Goal: Check status: Check status

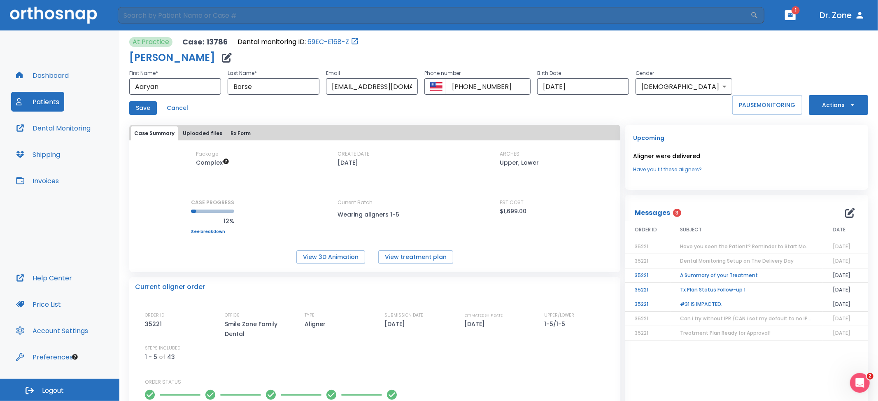
drag, startPoint x: 535, startPoint y: 51, endPoint x: 527, endPoint y: 48, distance: 8.9
click at [530, 49] on div "Aaryan Borse" at bounding box center [430, 57] width 603 height 16
click at [37, 78] on button "Dashboard" at bounding box center [42, 75] width 63 height 20
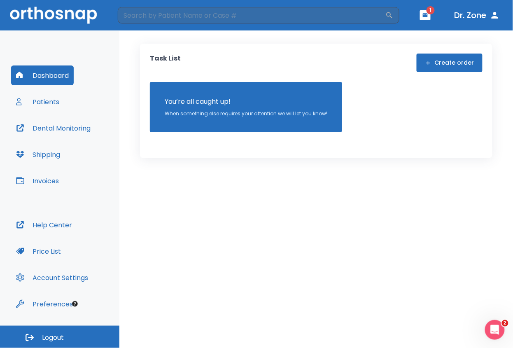
click at [29, 97] on button "Patients" at bounding box center [37, 102] width 53 height 20
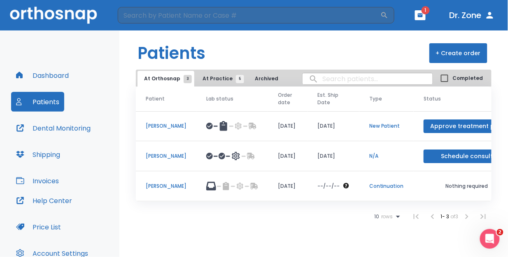
click at [313, 53] on header "Patients + Create order" at bounding box center [313, 49] width 389 height 39
click at [203, 79] on span "At Practice 5" at bounding box center [221, 78] width 37 height 7
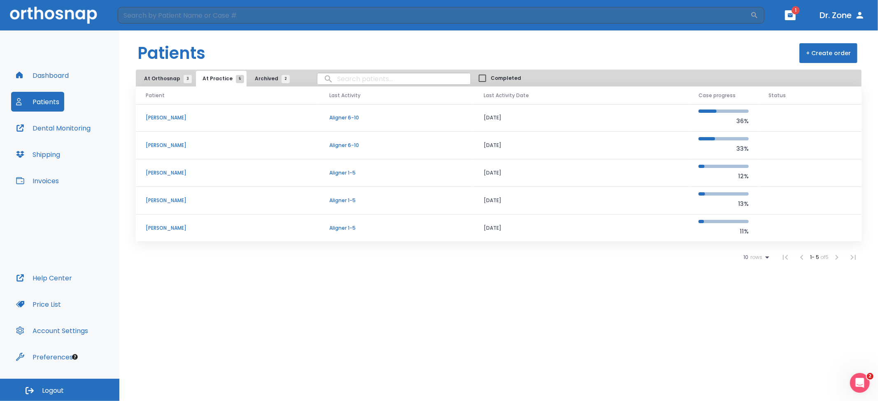
click at [274, 74] on button "Archived 2" at bounding box center [270, 79] width 44 height 16
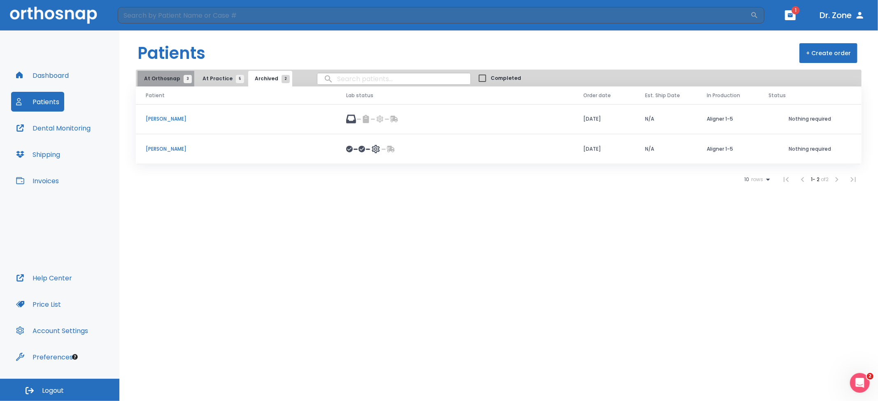
click at [177, 82] on button "At Orthosnap 3" at bounding box center [166, 79] width 57 height 16
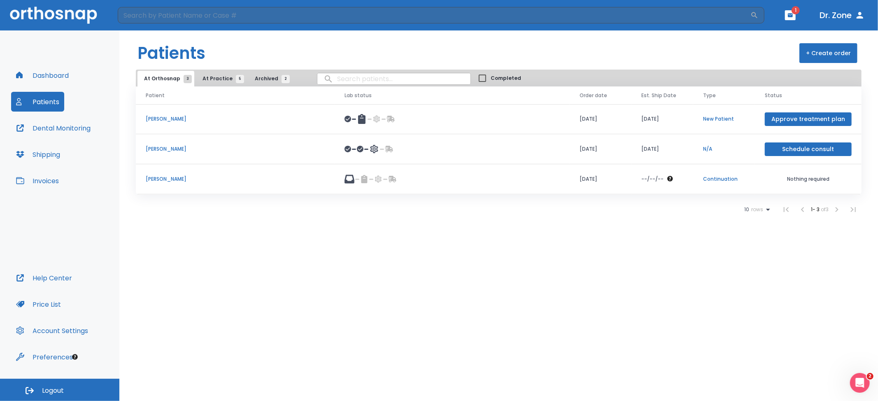
click at [189, 178] on p "[PERSON_NAME]" at bounding box center [235, 178] width 179 height 7
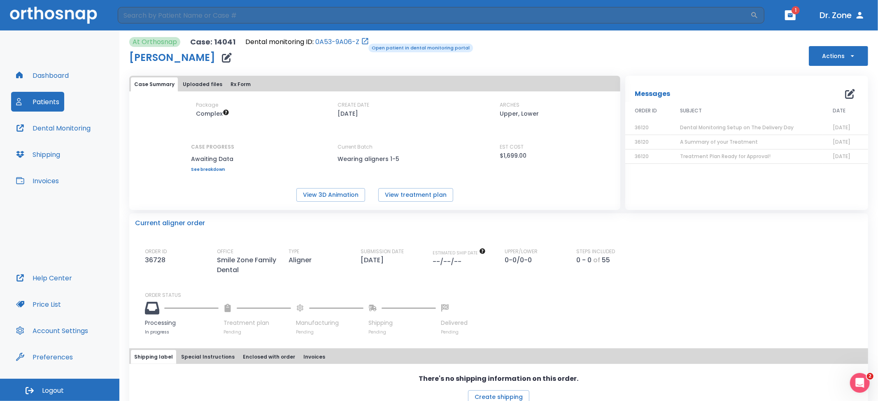
click at [363, 43] on icon "Open patient in dental monitoring portal" at bounding box center [365, 41] width 8 height 8
click at [349, 43] on link "0A53-9A06-Z" at bounding box center [337, 42] width 44 height 10
click at [346, 43] on link "0A53-9A06-Z" at bounding box center [337, 42] width 44 height 10
click at [231, 61] on icon "button" at bounding box center [227, 58] width 10 height 10
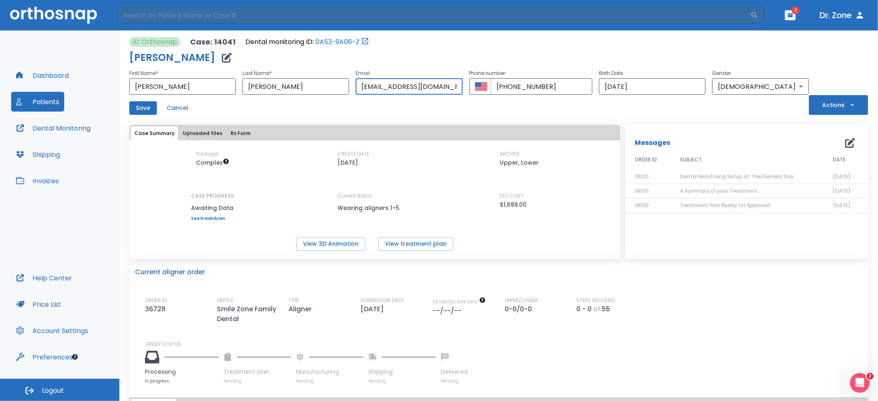
drag, startPoint x: 336, startPoint y: 88, endPoint x: 425, endPoint y: 86, distance: 89.4
click at [425, 86] on input "alex82283@icloud.com" at bounding box center [409, 86] width 107 height 16
click at [446, 110] on div "Save Cancel" at bounding box center [469, 108] width 680 height 14
click at [185, 105] on button "Cancel" at bounding box center [177, 108] width 28 height 14
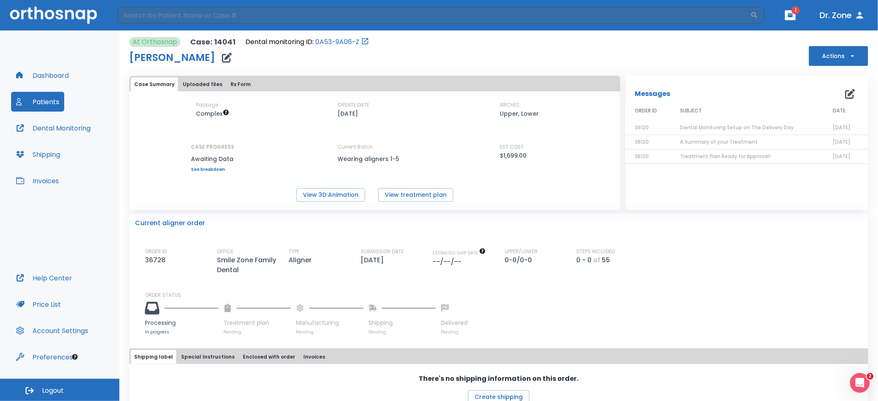
click at [46, 100] on button "Patients" at bounding box center [37, 102] width 53 height 20
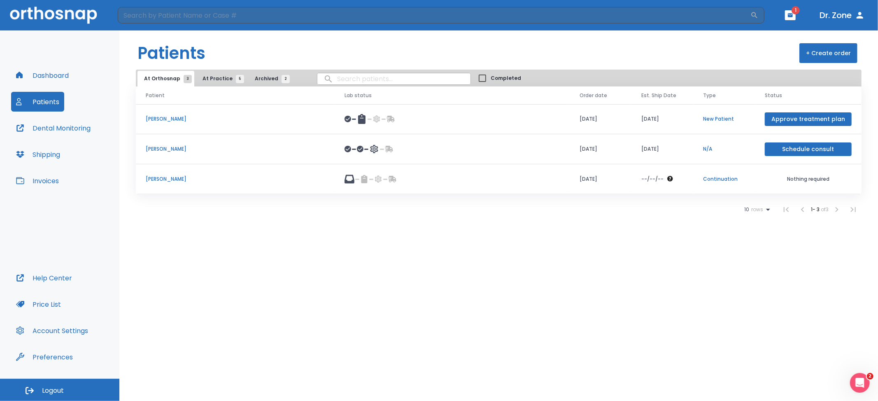
click at [221, 72] on button "At Practice 5" at bounding box center [221, 79] width 51 height 16
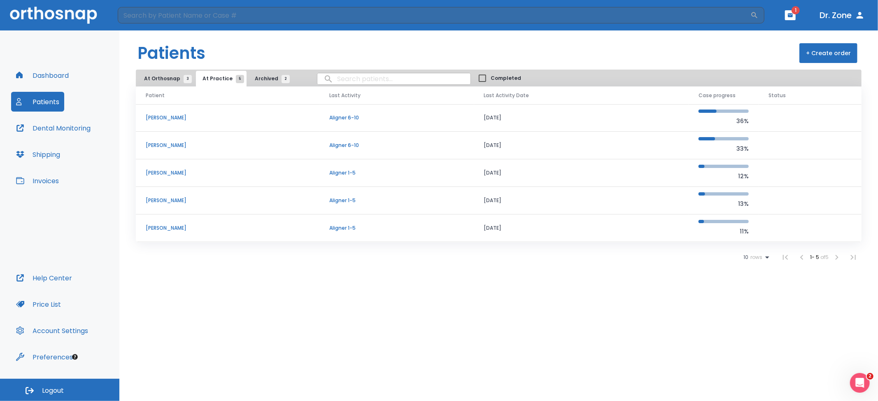
click at [170, 174] on p "Aaryan Borse" at bounding box center [228, 172] width 164 height 7
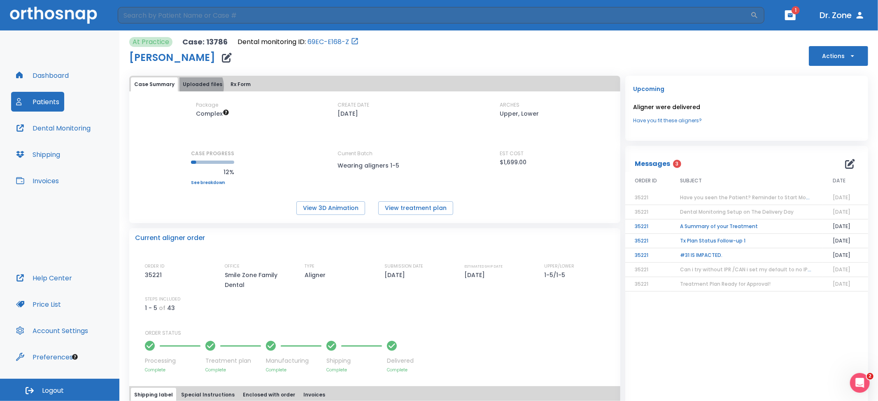
click at [195, 86] on button "Uploaded files" at bounding box center [203, 84] width 46 height 14
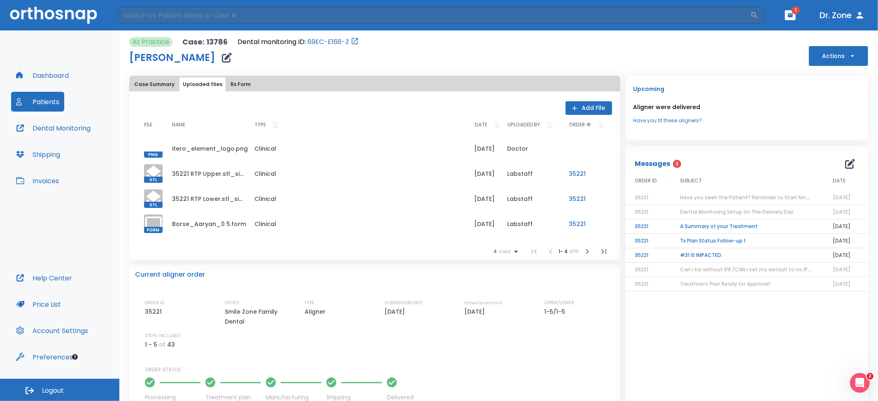
click at [583, 252] on icon "button" at bounding box center [588, 252] width 10 height 10
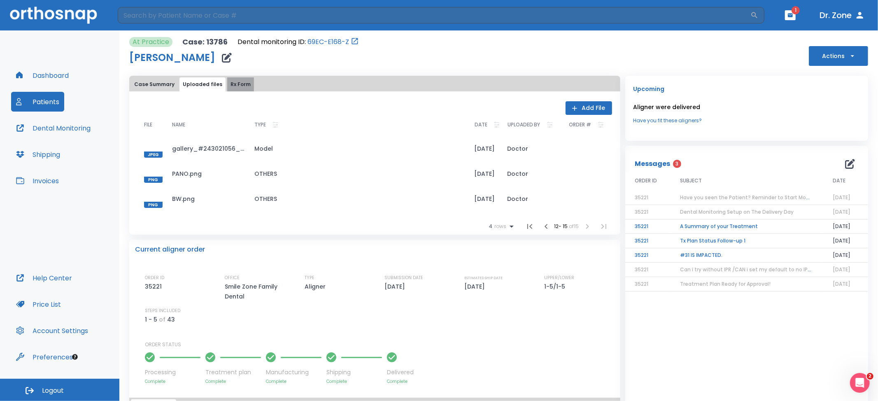
click at [235, 86] on button "Rx Form" at bounding box center [240, 84] width 27 height 14
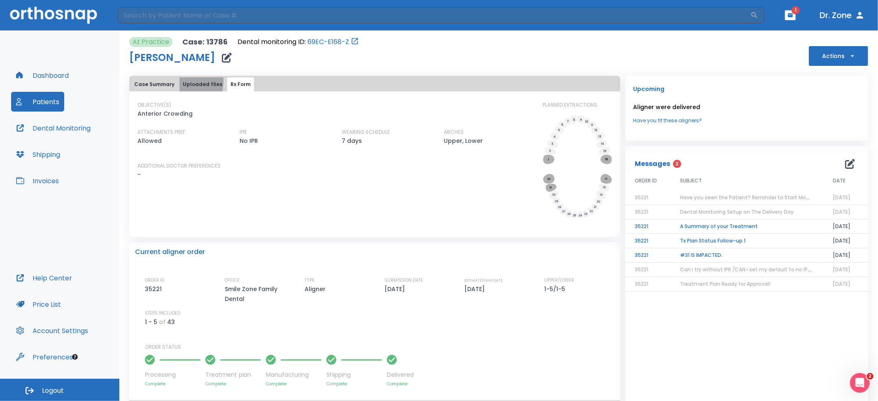
click at [183, 82] on button "Uploaded files" at bounding box center [203, 84] width 46 height 14
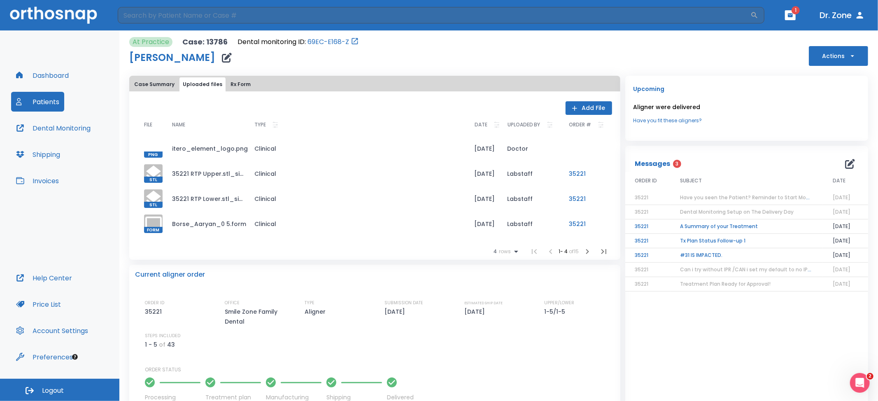
click at [146, 81] on button "Case Summary" at bounding box center [154, 84] width 47 height 14
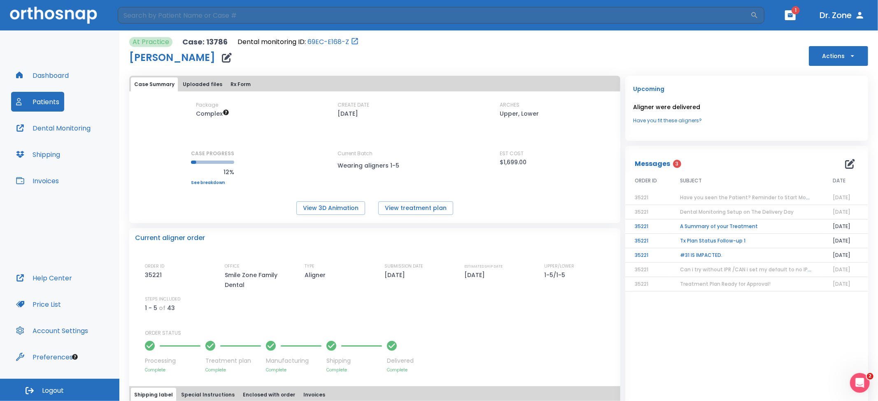
click at [67, 129] on button "Dental Monitoring" at bounding box center [53, 128] width 84 height 20
click at [53, 102] on button "Patients" at bounding box center [37, 102] width 53 height 20
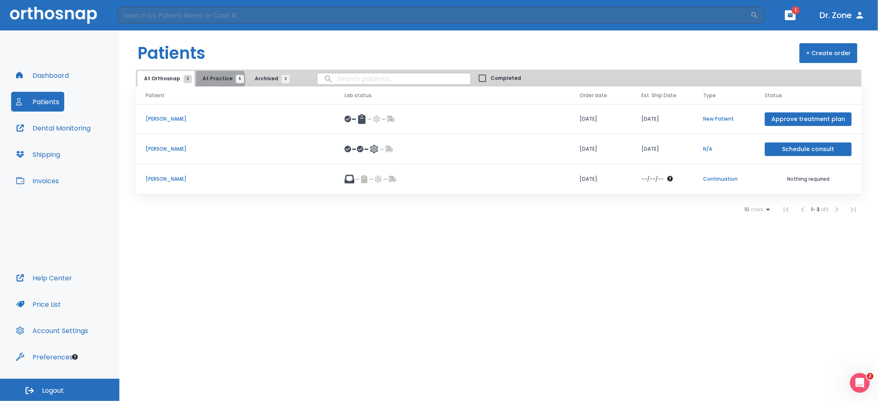
click at [213, 79] on span "At Practice 5" at bounding box center [221, 78] width 37 height 7
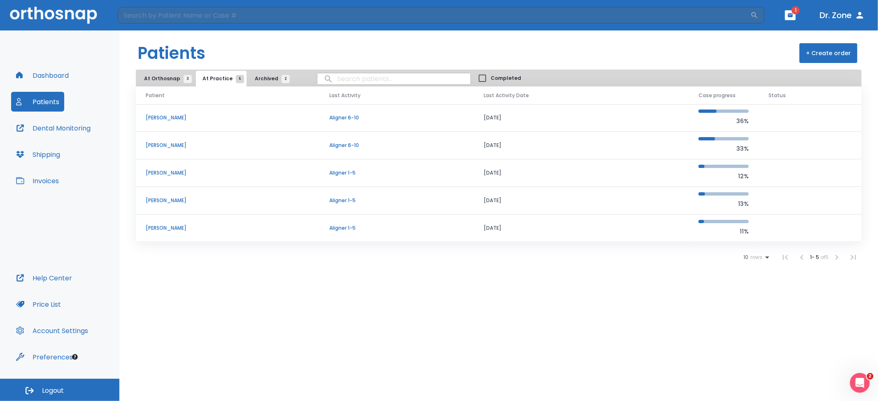
click at [765, 258] on icon at bounding box center [767, 258] width 4 height 2
click at [789, 286] on div at bounding box center [439, 200] width 878 height 401
click at [166, 71] on button "At Orthosnap 3" at bounding box center [166, 79] width 57 height 16
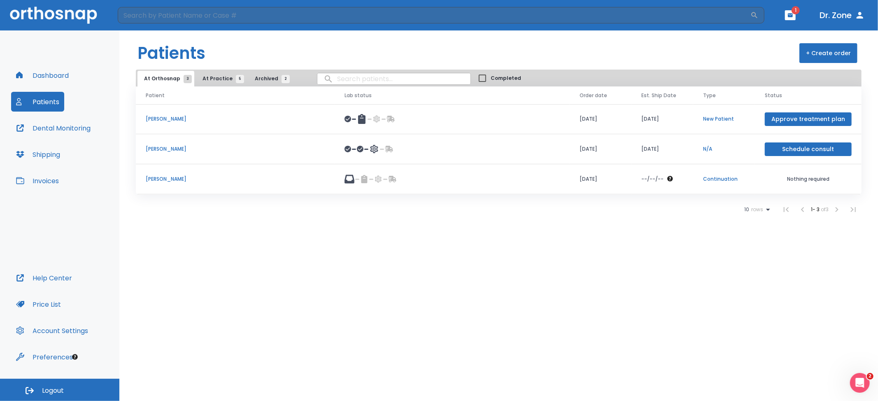
click at [793, 8] on span "1" at bounding box center [796, 10] width 8 height 8
click at [789, 19] on button "button" at bounding box center [790, 15] width 11 height 10
click at [782, 36] on span "3" at bounding box center [790, 37] width 17 height 12
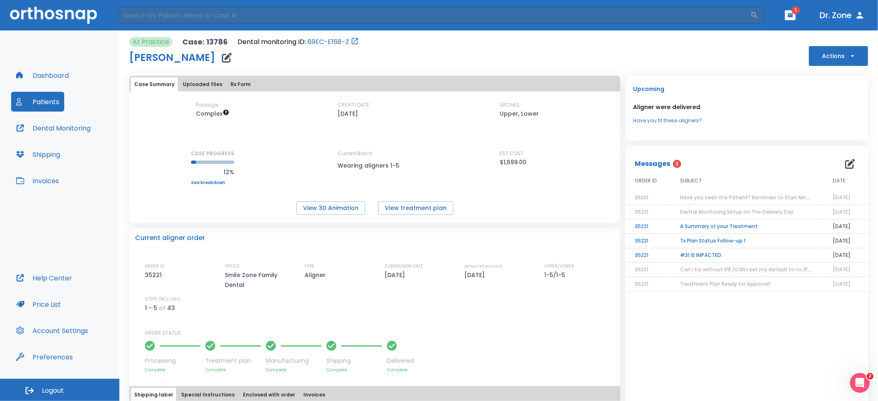
click at [719, 200] on span "Have you seen the Patient? Reminder to Start Monitoring" at bounding box center [754, 197] width 146 height 7
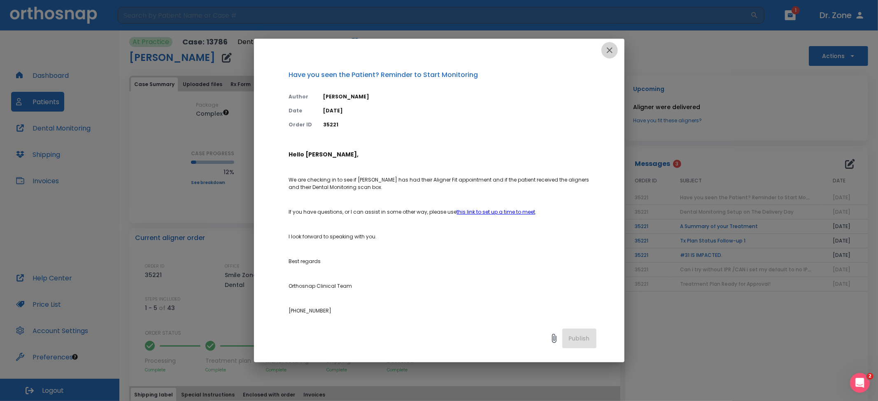
click at [618, 50] on button "button" at bounding box center [610, 50] width 16 height 16
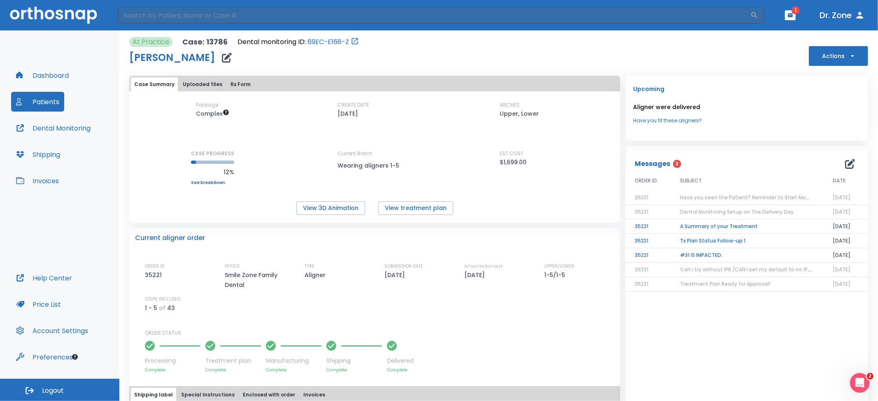
click at [704, 227] on td "A Summary of your Treatment" at bounding box center [747, 226] width 152 height 14
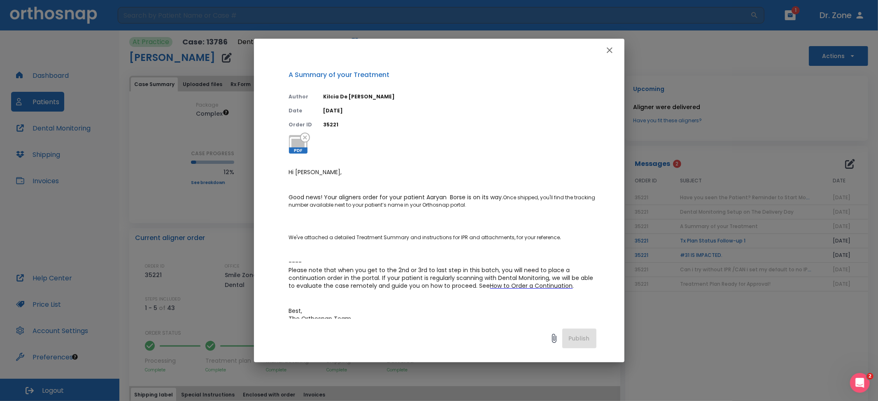
click at [604, 48] on button "button" at bounding box center [610, 50] width 16 height 16
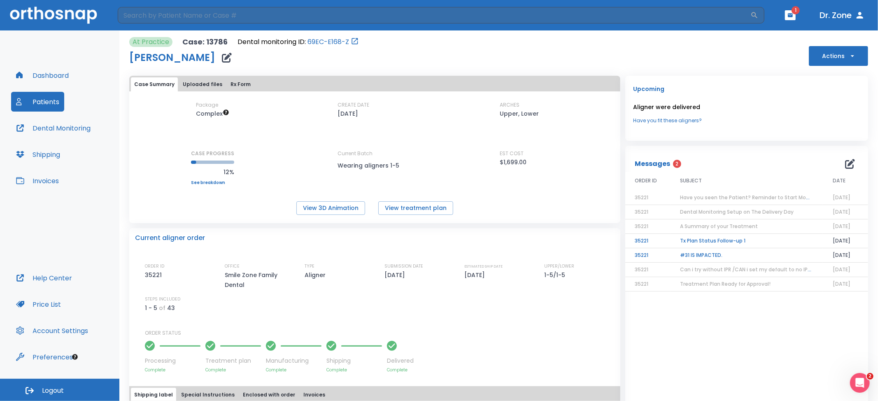
click at [37, 99] on button "Patients" at bounding box center [37, 102] width 53 height 20
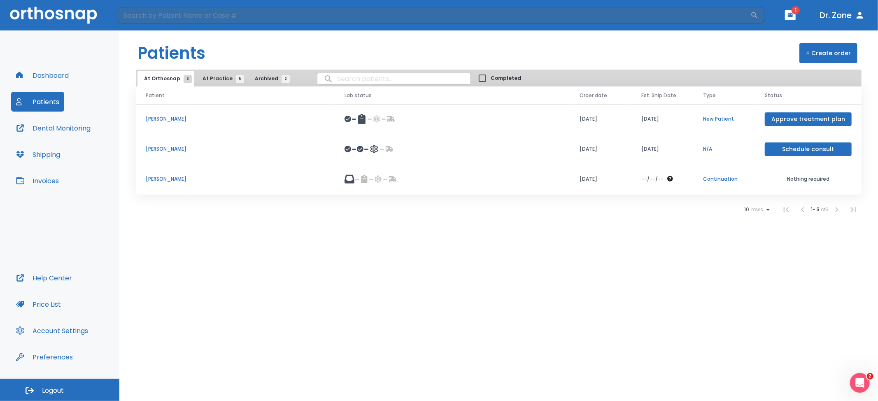
click at [183, 180] on p "[PERSON_NAME]" at bounding box center [235, 178] width 179 height 7
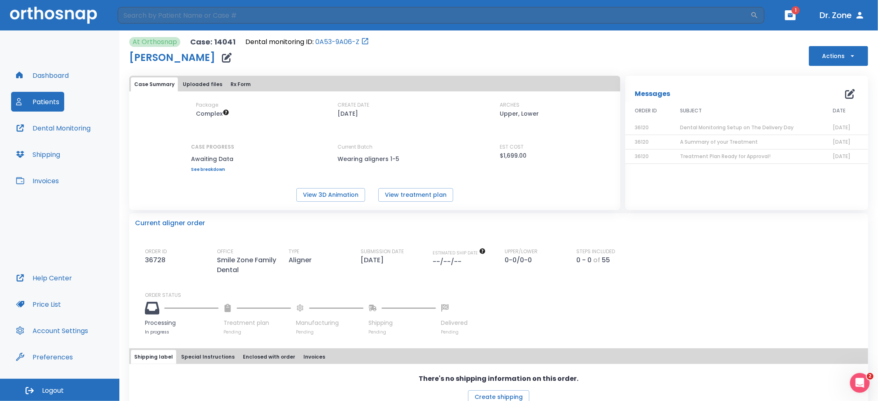
click at [203, 91] on button "Uploaded files" at bounding box center [203, 84] width 46 height 14
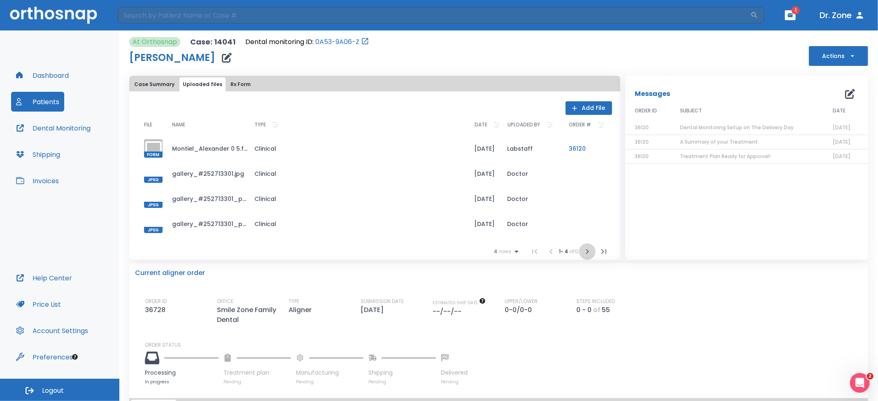
click at [586, 252] on icon "button" at bounding box center [587, 251] width 3 height 5
click at [585, 252] on li at bounding box center [587, 251] width 16 height 16
click at [142, 86] on button "Case Summary" at bounding box center [154, 84] width 47 height 14
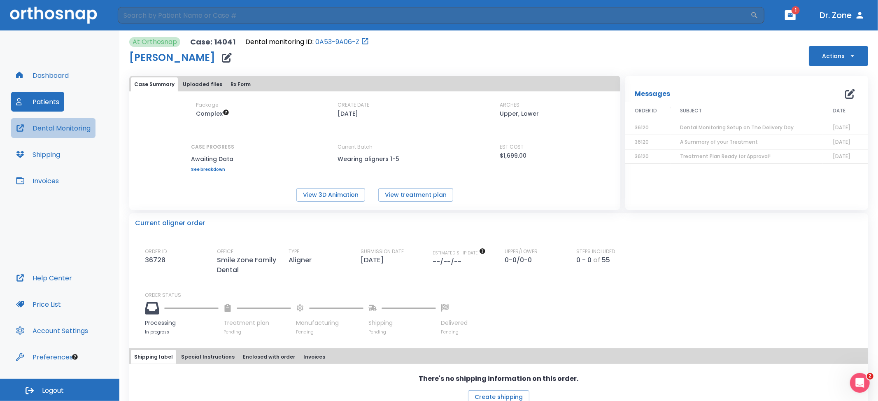
click at [59, 123] on button "Dental Monitoring" at bounding box center [53, 128] width 84 height 20
click at [554, 58] on div "At Orthosnap Case: 14041 Dental monitoring ID: 0A53-9A06-Z Alexander Montiel Ac…" at bounding box center [498, 51] width 739 height 29
